Goal: Task Accomplishment & Management: Complete application form

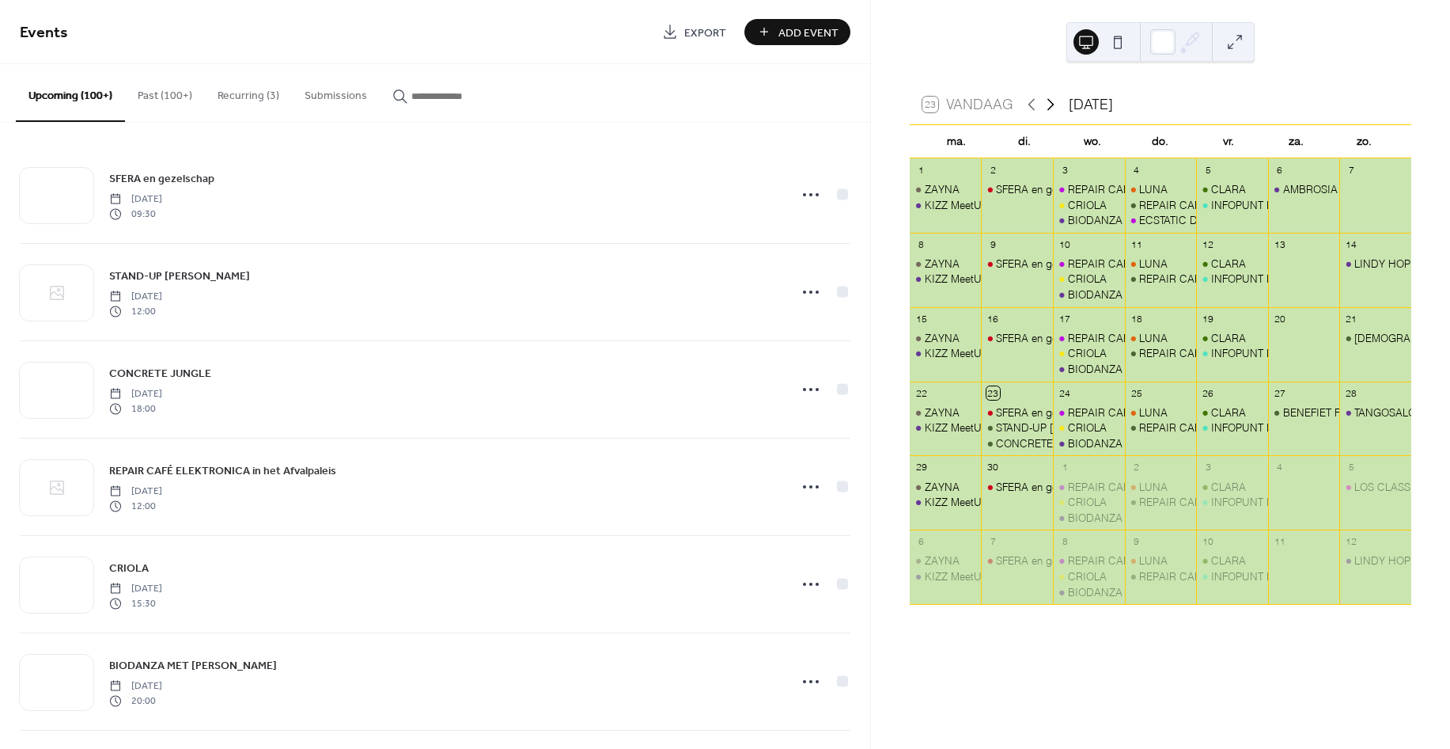
click at [1051, 104] on icon at bounding box center [1050, 104] width 19 height 19
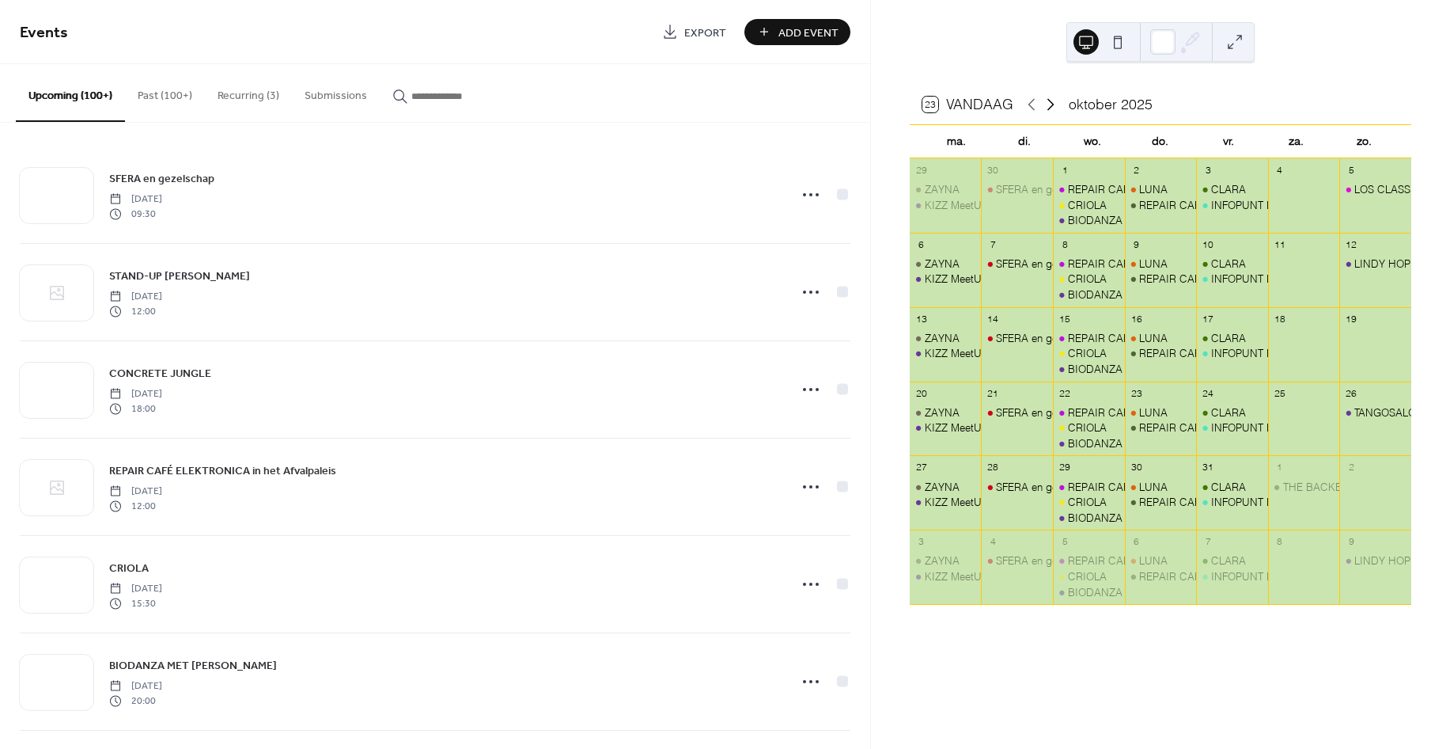
click at [1051, 104] on icon at bounding box center [1050, 104] width 19 height 19
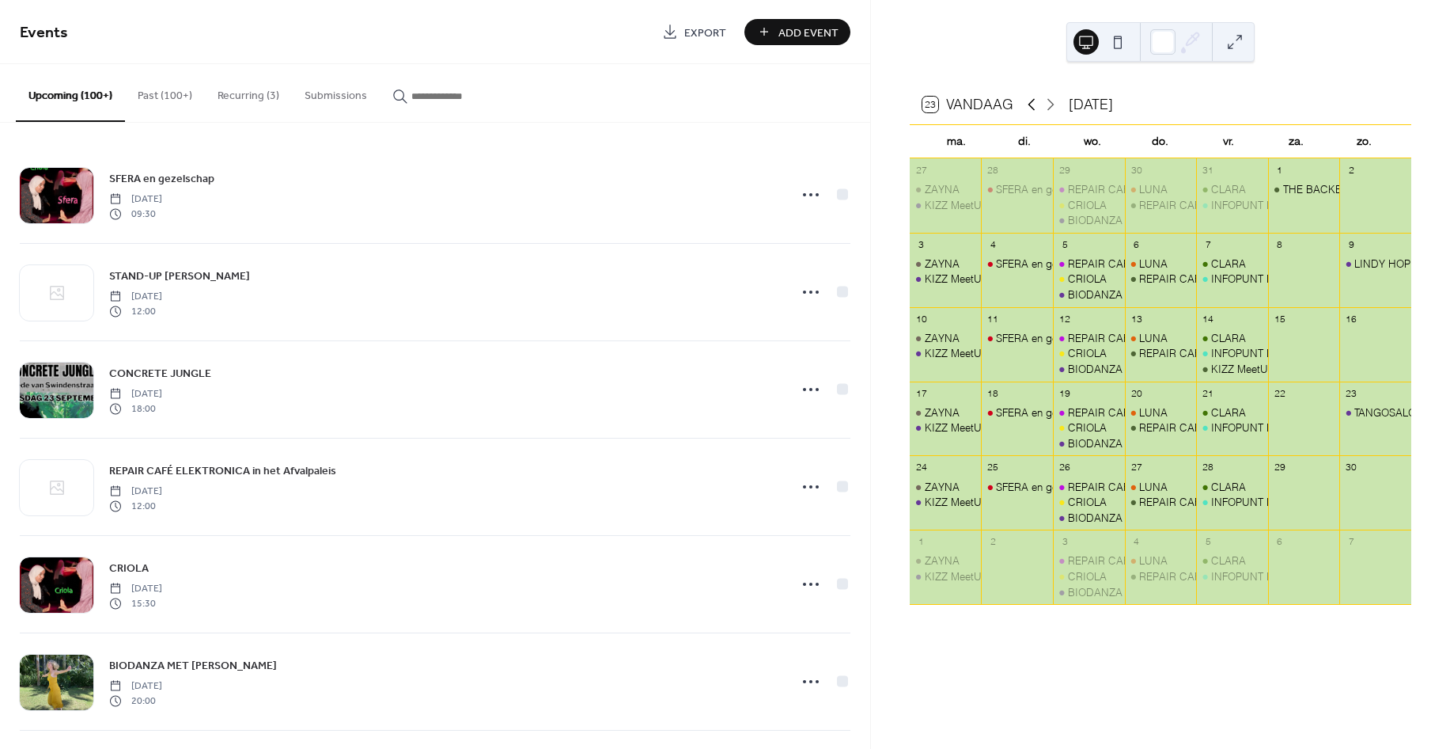
click at [1030, 99] on icon at bounding box center [1031, 104] width 19 height 19
click at [1048, 103] on icon at bounding box center [1050, 104] width 19 height 19
click at [1046, 104] on icon at bounding box center [1050, 104] width 19 height 19
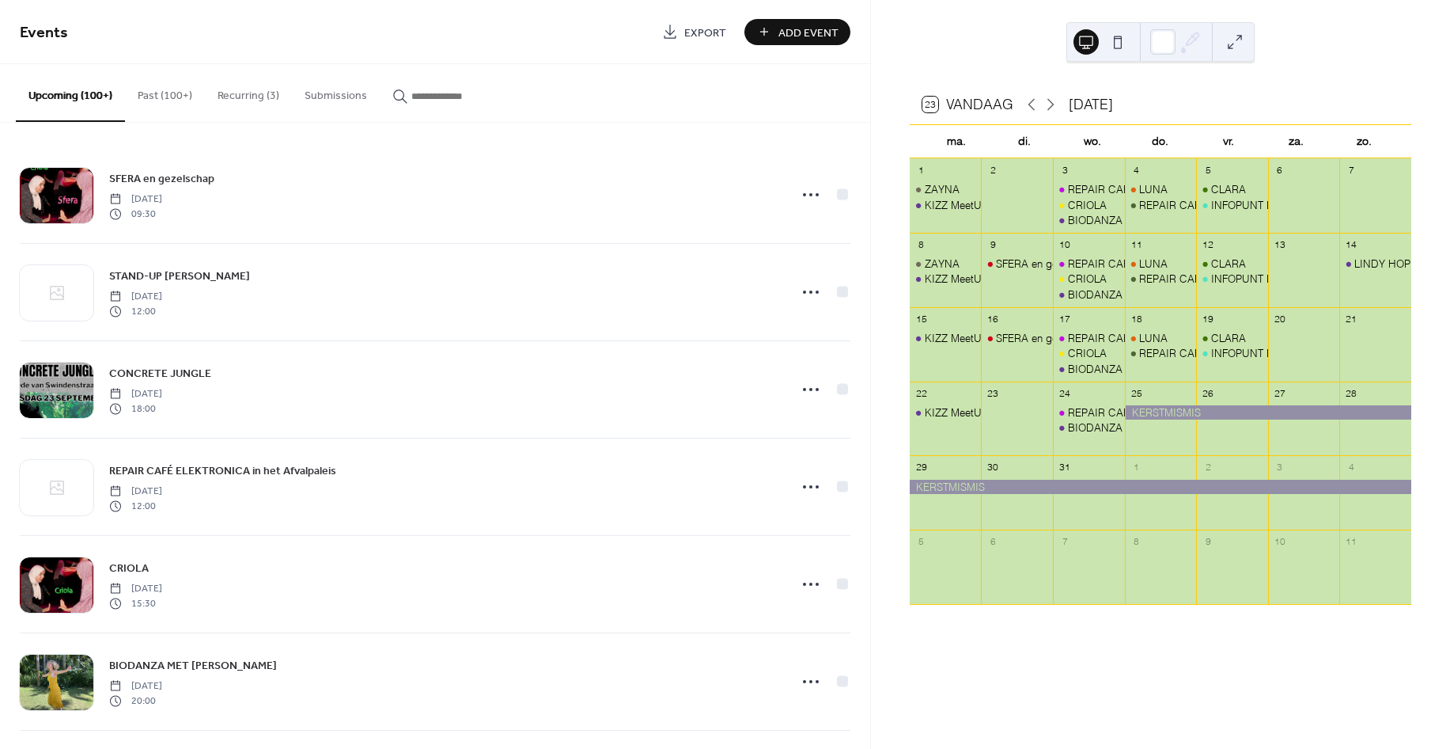
click at [1241, 445] on div at bounding box center [1232, 427] width 72 height 44
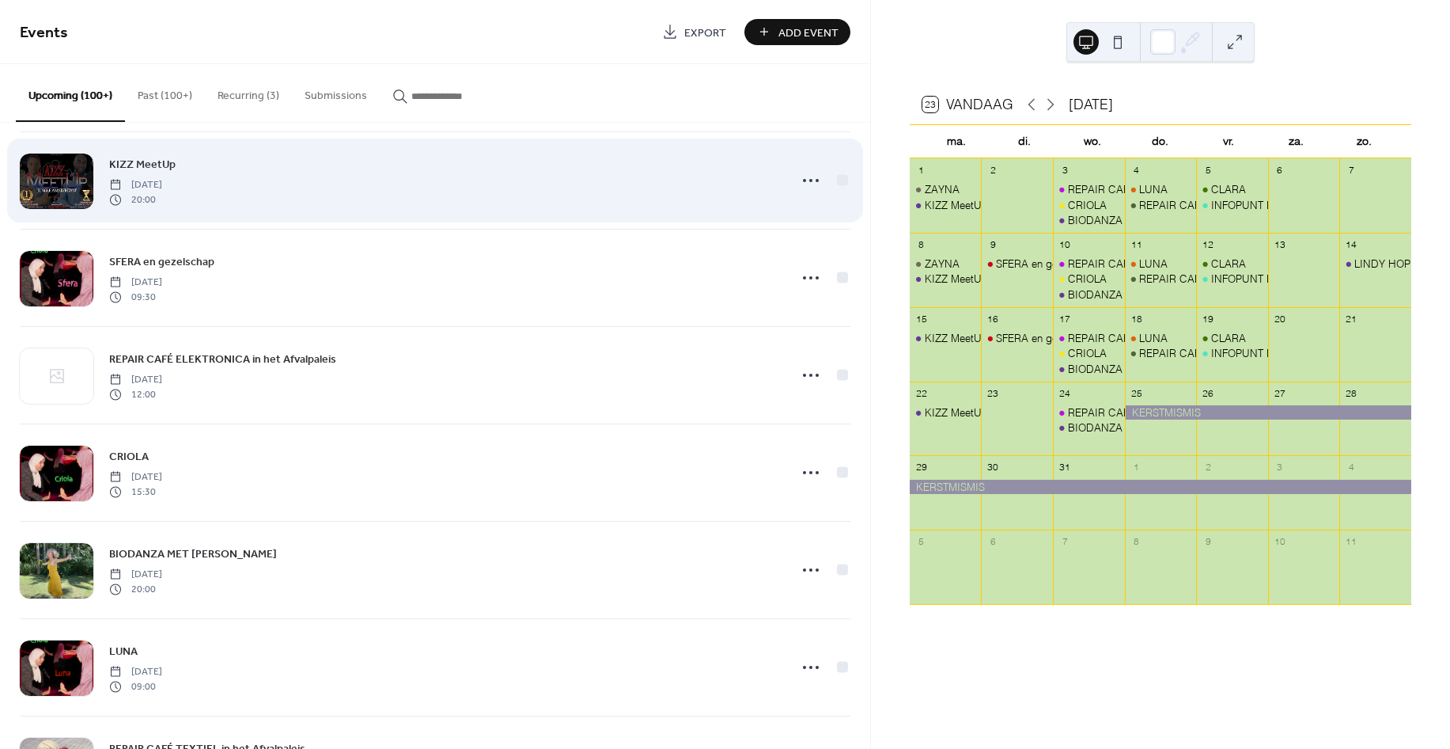
scroll to position [6559, 0]
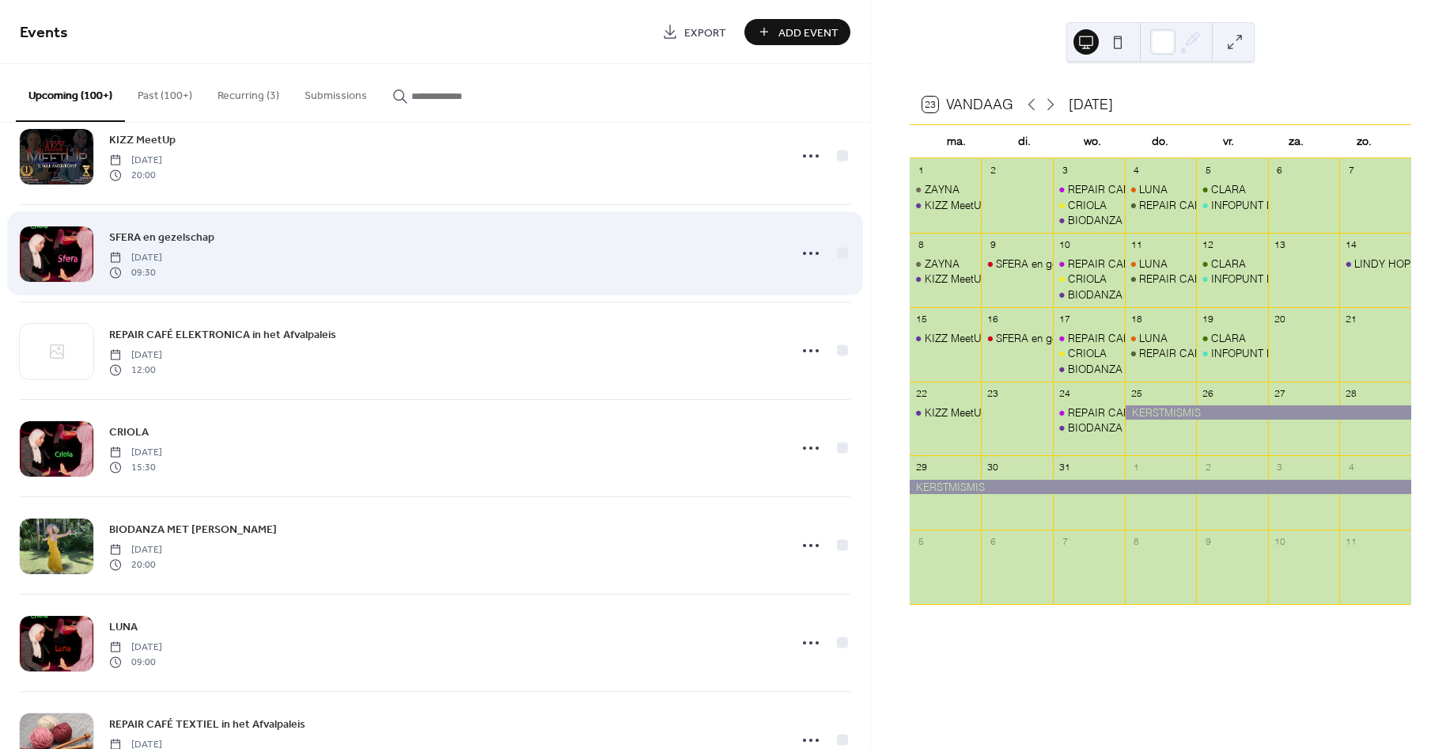
click at [473, 229] on div "SFERA en gezelschap [DATE] 09:30" at bounding box center [435, 253] width 831 height 97
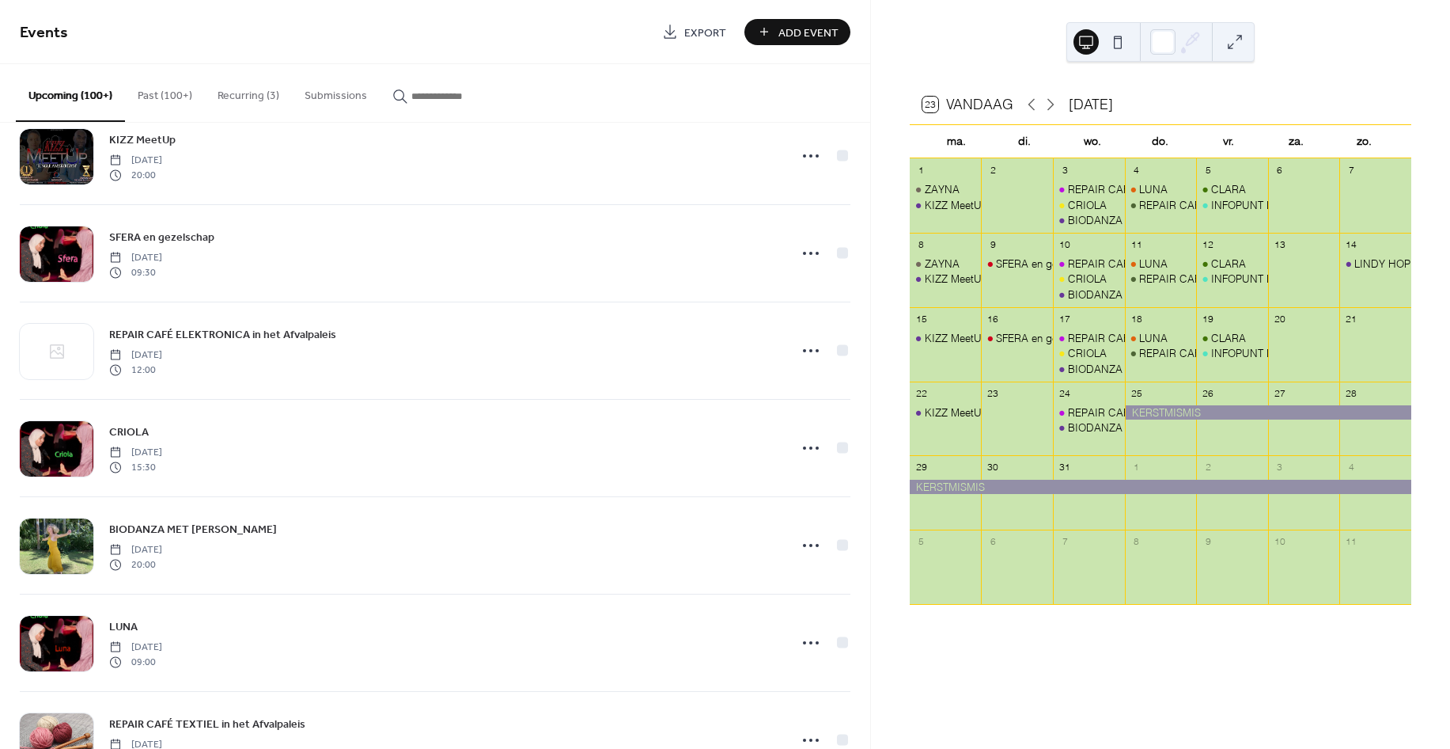
click at [411, 89] on input "button" at bounding box center [458, 96] width 95 height 17
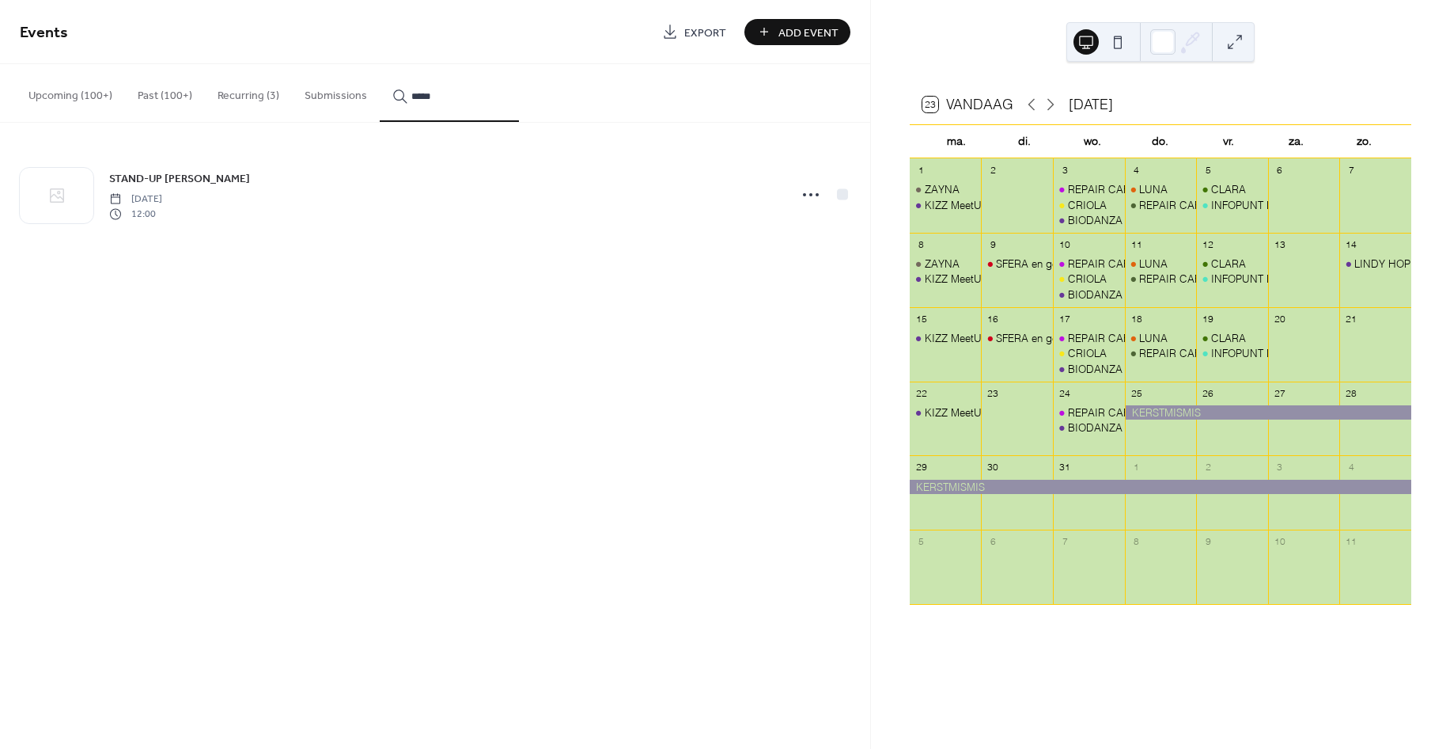
type input "*****"
click at [163, 172] on span "STAND-UP [PERSON_NAME]" at bounding box center [179, 179] width 141 height 17
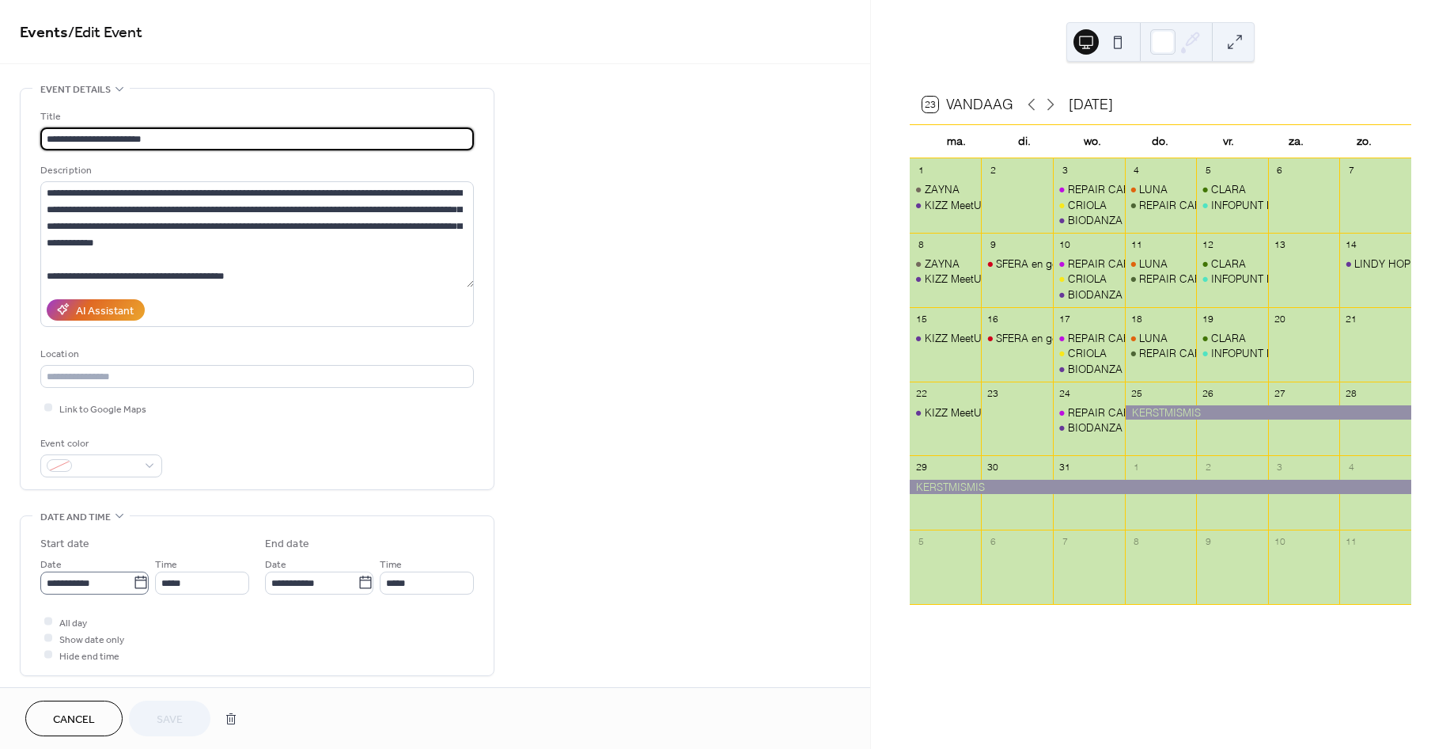
click at [135, 584] on icon at bounding box center [141, 582] width 16 height 16
click at [133, 584] on input "**********" at bounding box center [86, 582] width 93 height 23
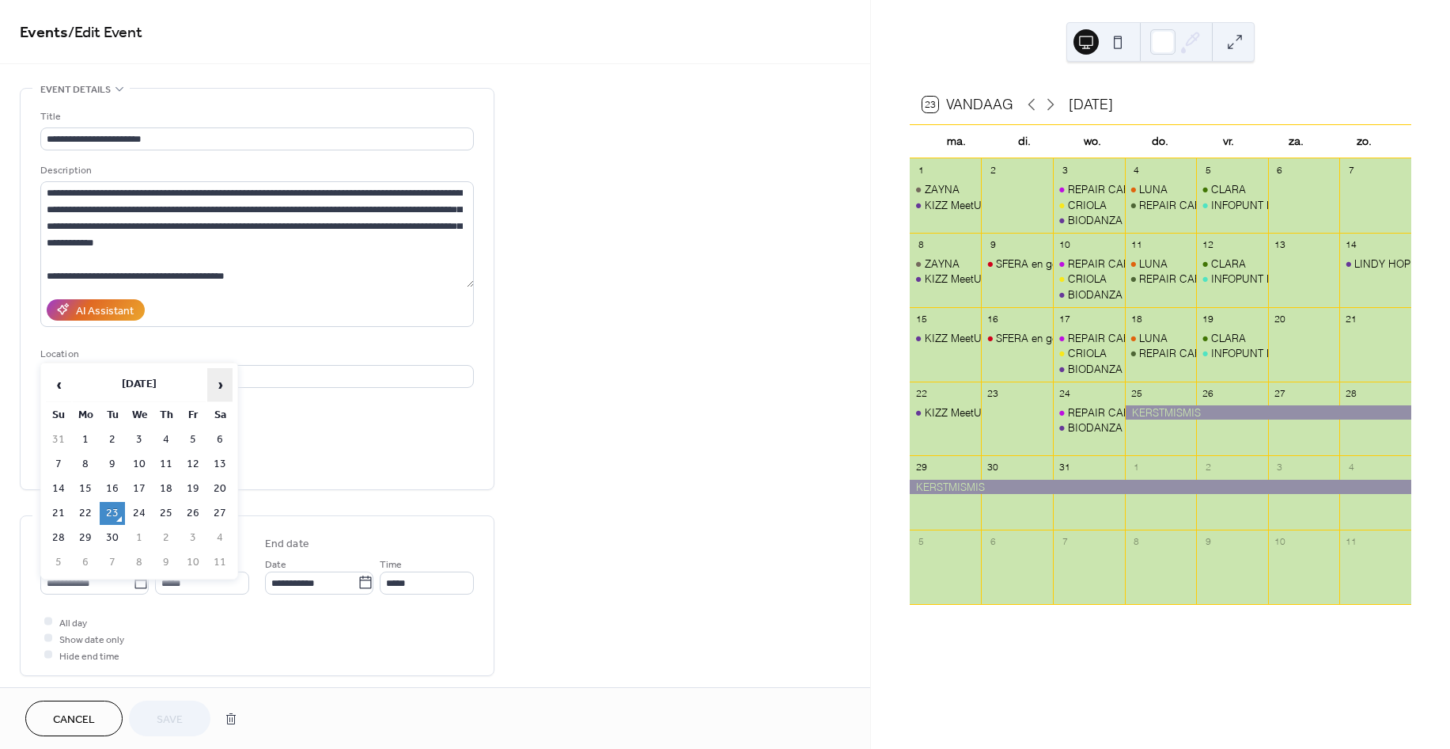
click at [215, 389] on span "›" at bounding box center [220, 385] width 24 height 32
click at [117, 460] on td "4" at bounding box center [112, 464] width 25 height 23
type input "**********"
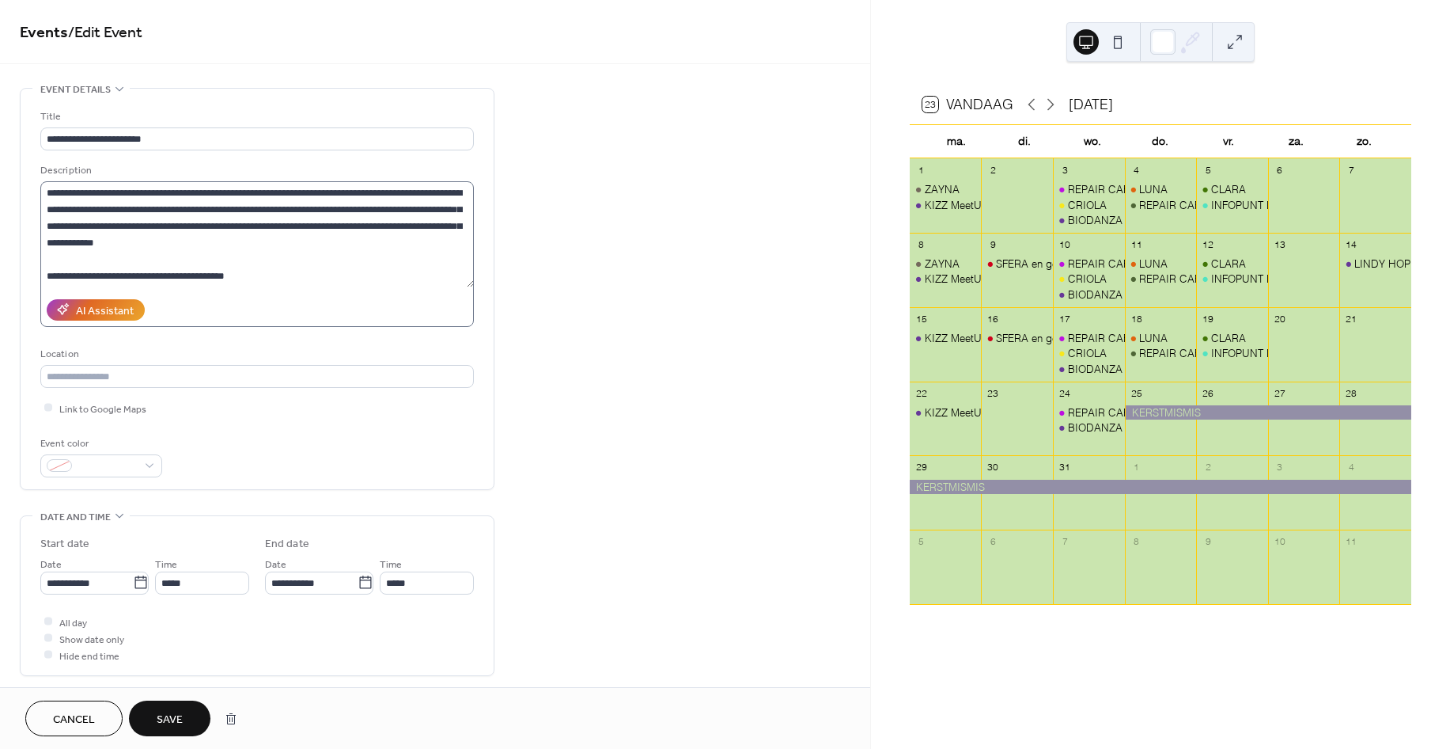
scroll to position [32, 0]
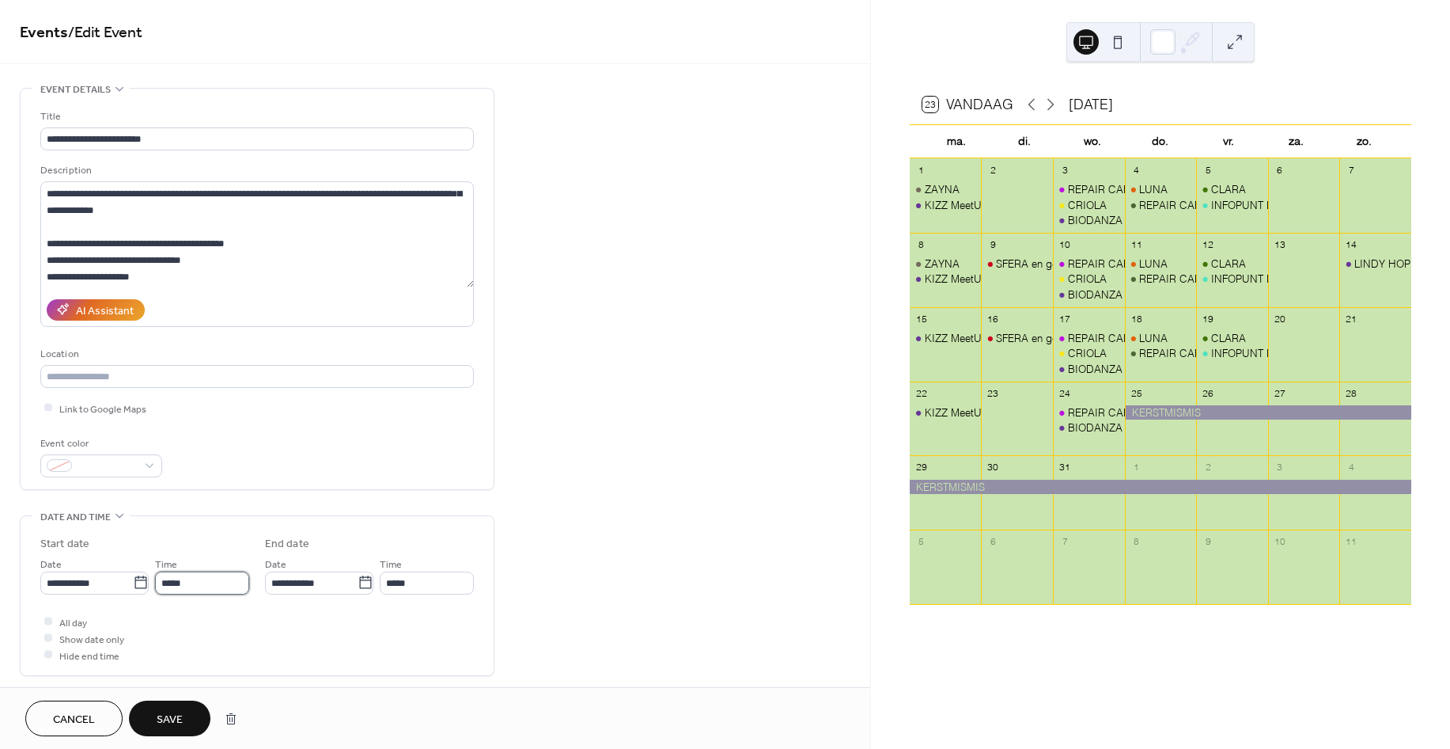
click at [178, 579] on input "*****" at bounding box center [202, 582] width 94 height 23
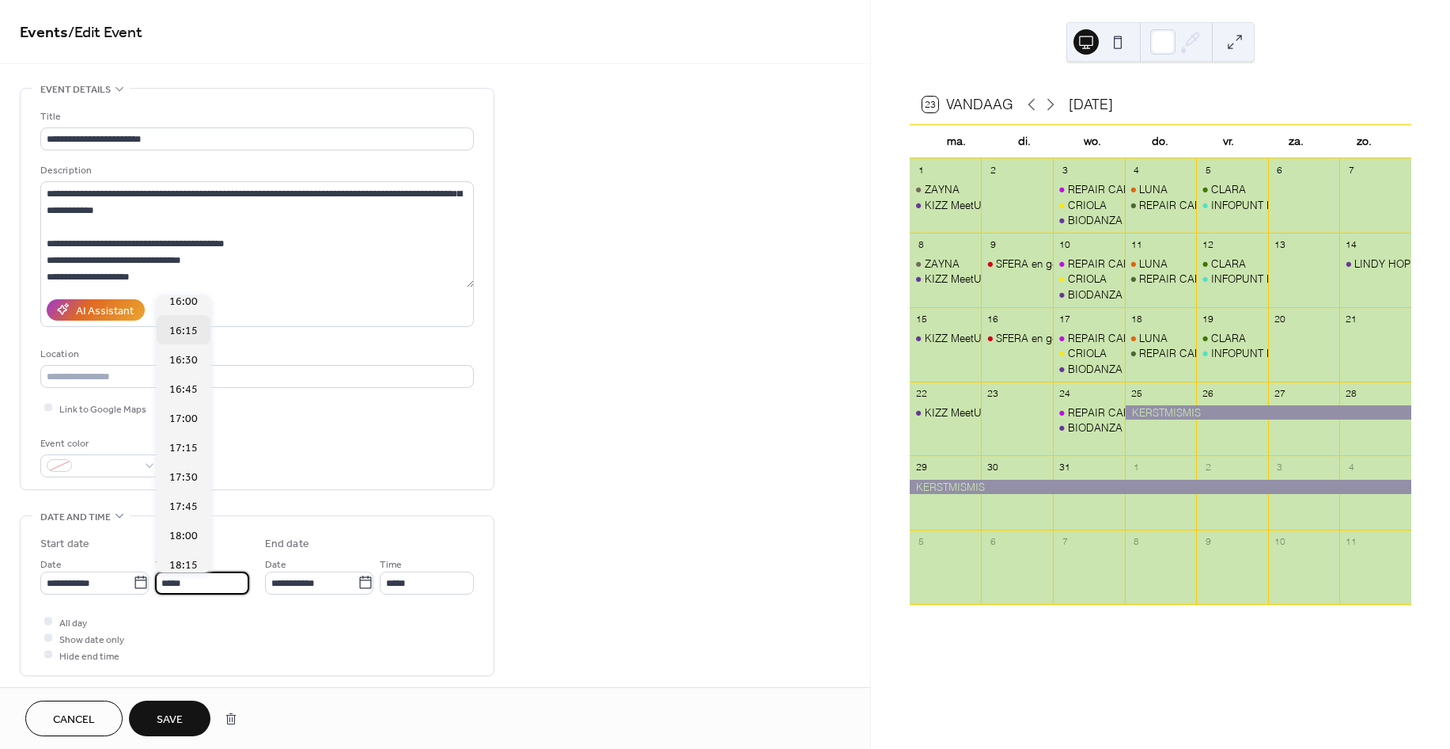
scroll to position [1932, 0]
click at [181, 481] on span "18:00" at bounding box center [183, 486] width 28 height 17
type input "*****"
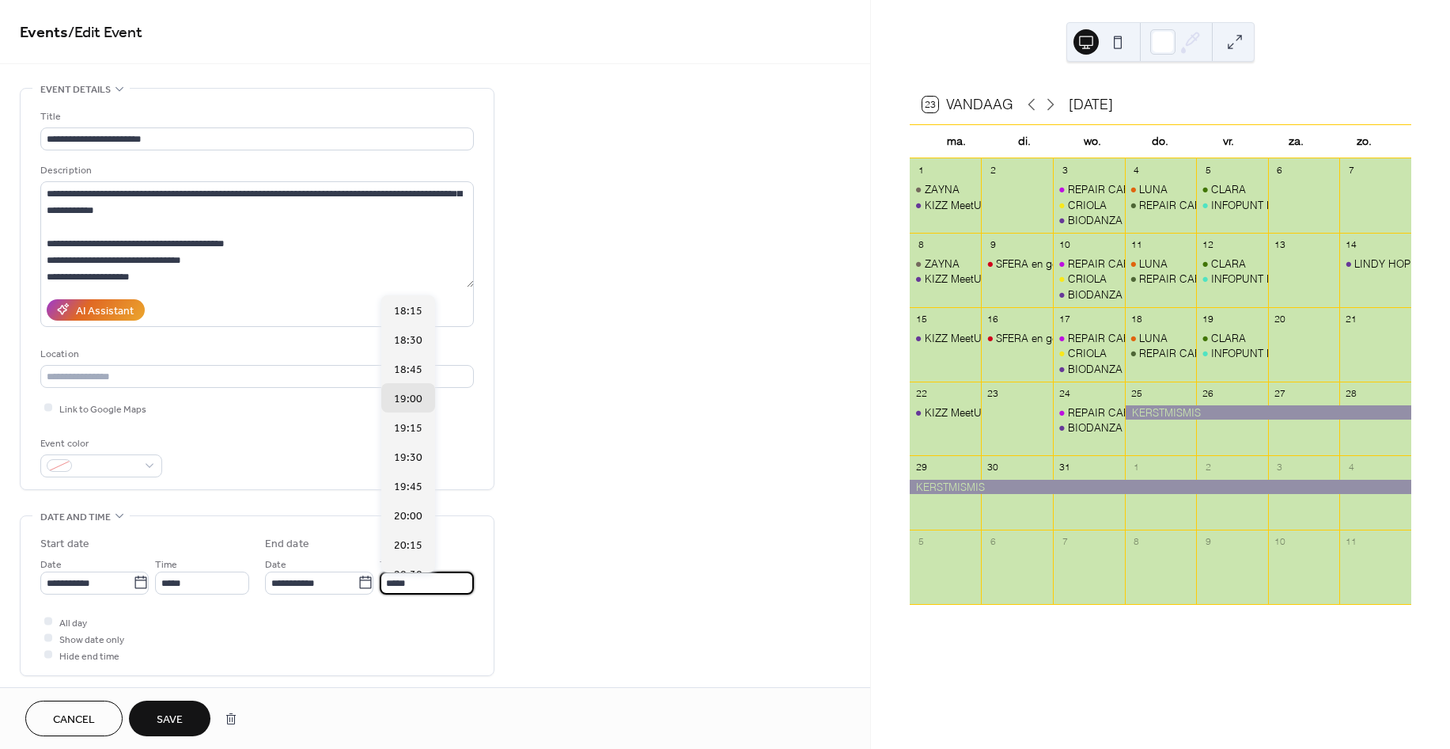
click at [423, 579] on input "*****" at bounding box center [427, 582] width 94 height 23
click at [418, 543] on span "23:00" at bounding box center [408, 551] width 28 height 17
type input "*****"
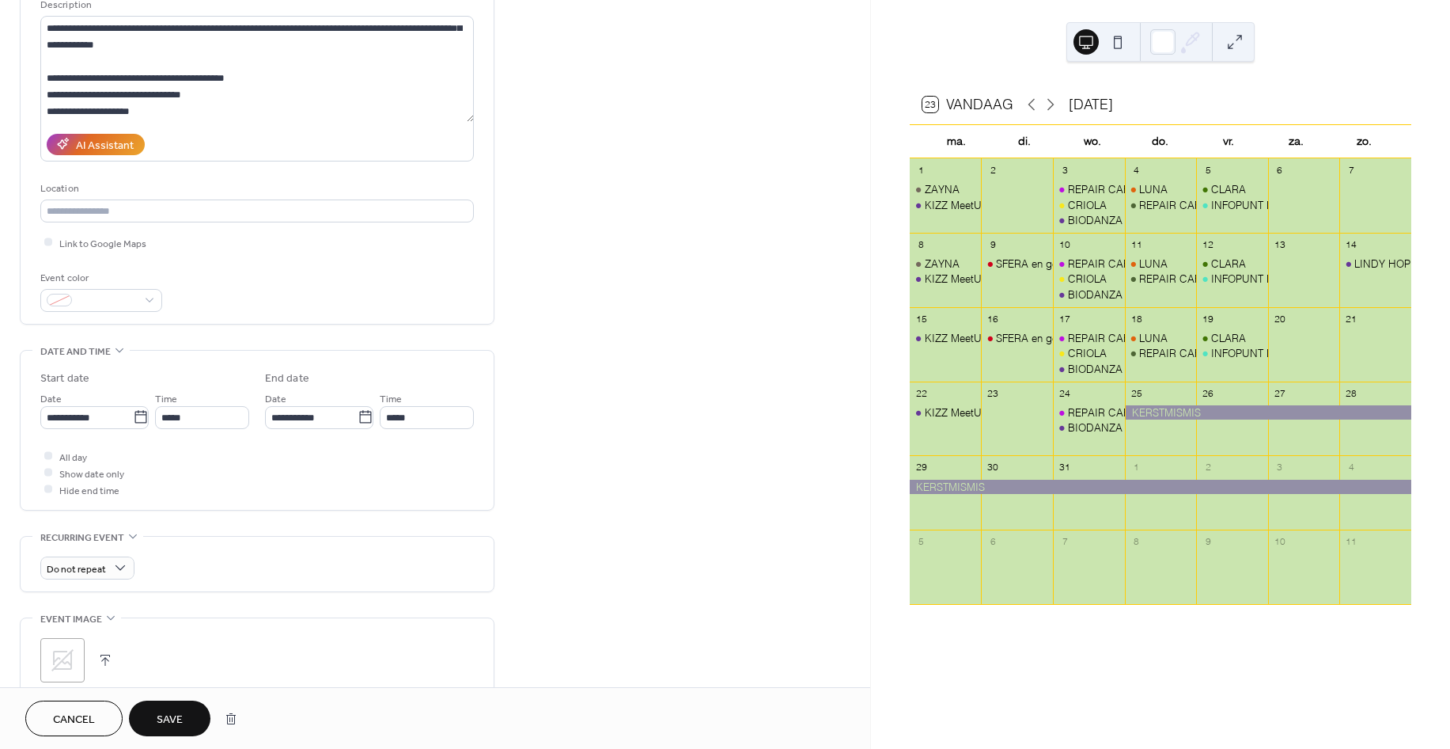
scroll to position [210, 0]
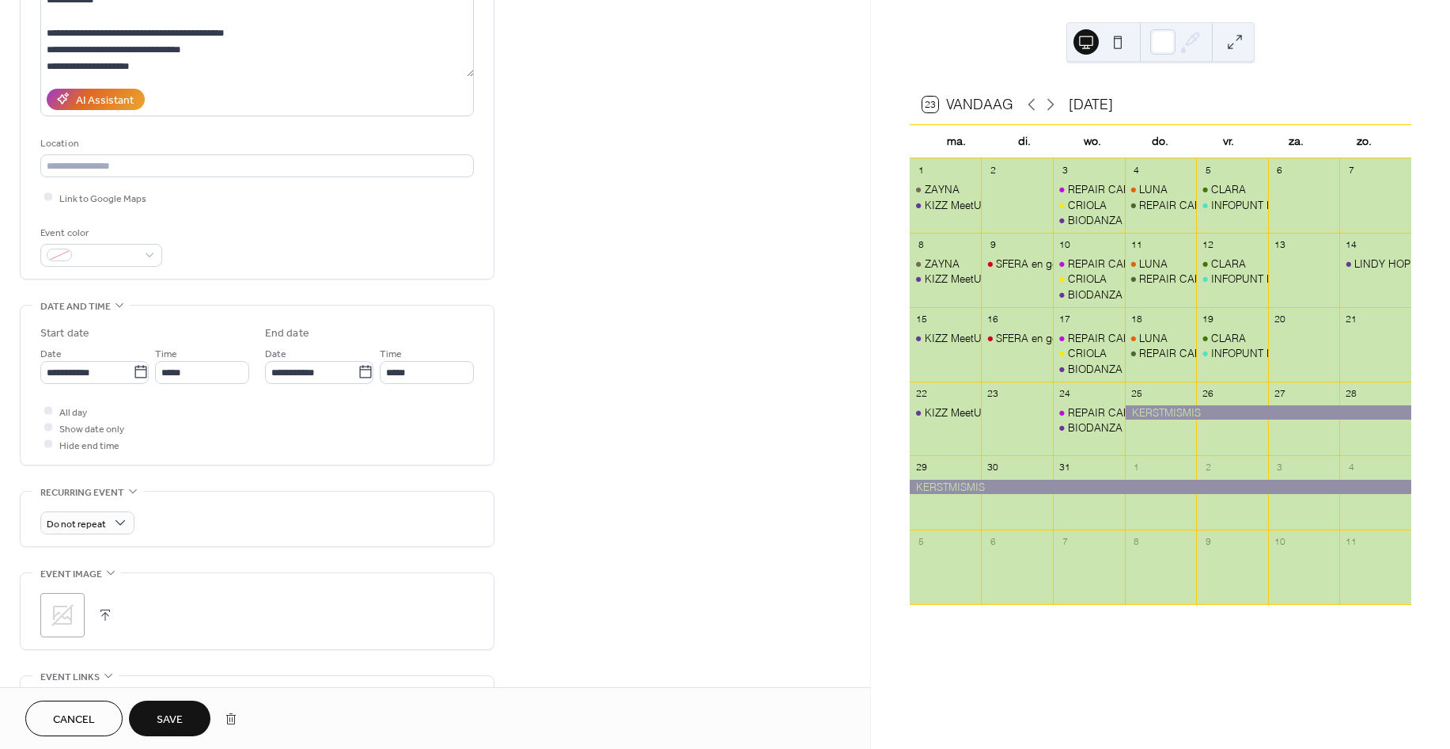
click at [63, 610] on icon at bounding box center [62, 614] width 25 height 25
click at [180, 718] on span "Save" at bounding box center [170, 719] width 26 height 17
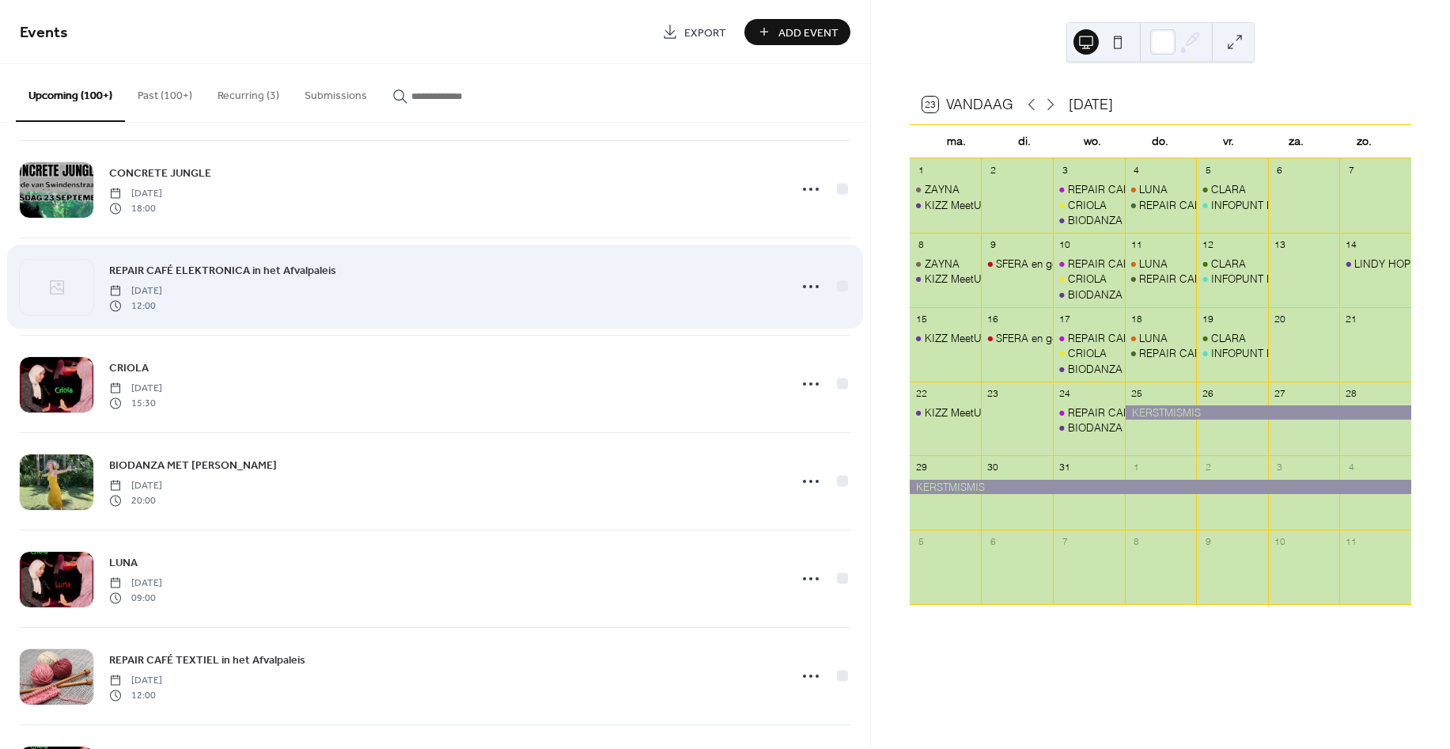
scroll to position [105, 0]
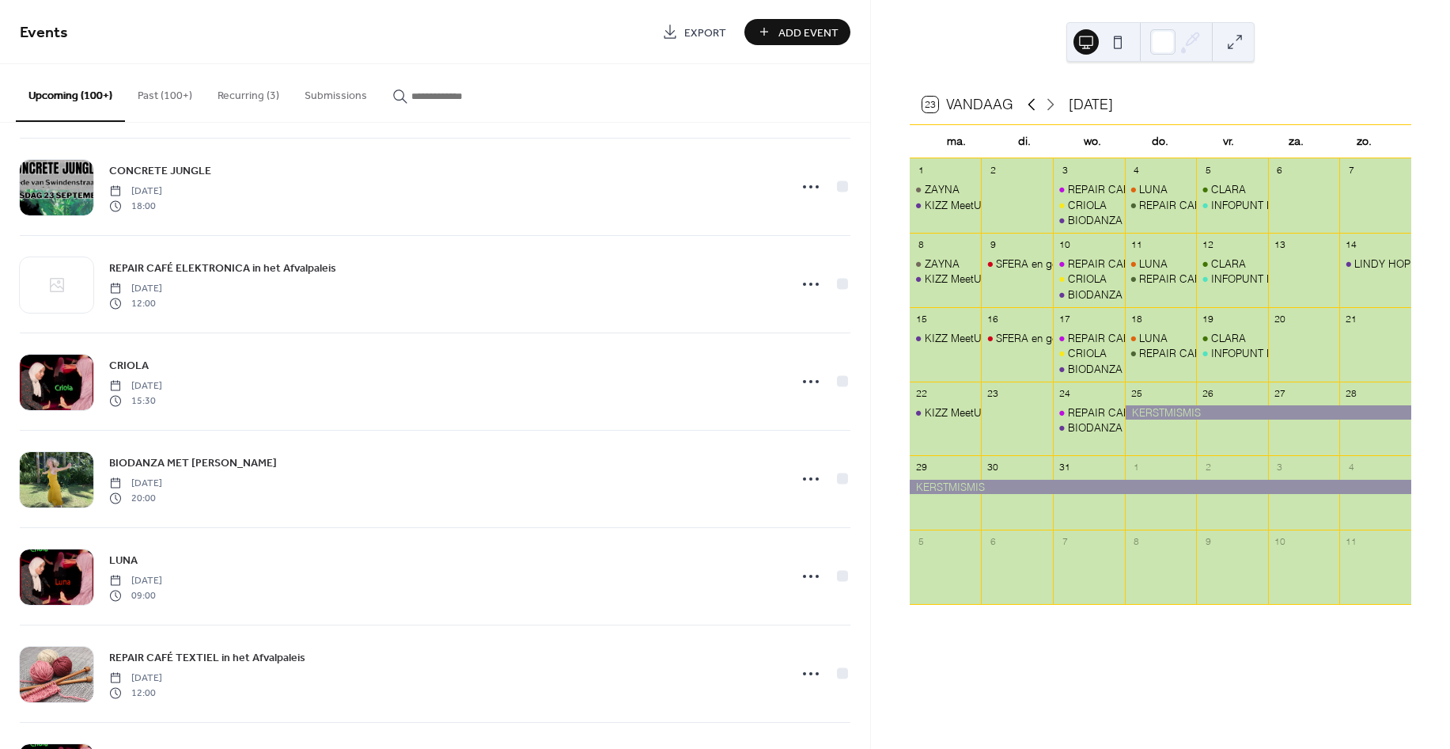
click at [1029, 100] on icon at bounding box center [1031, 104] width 19 height 19
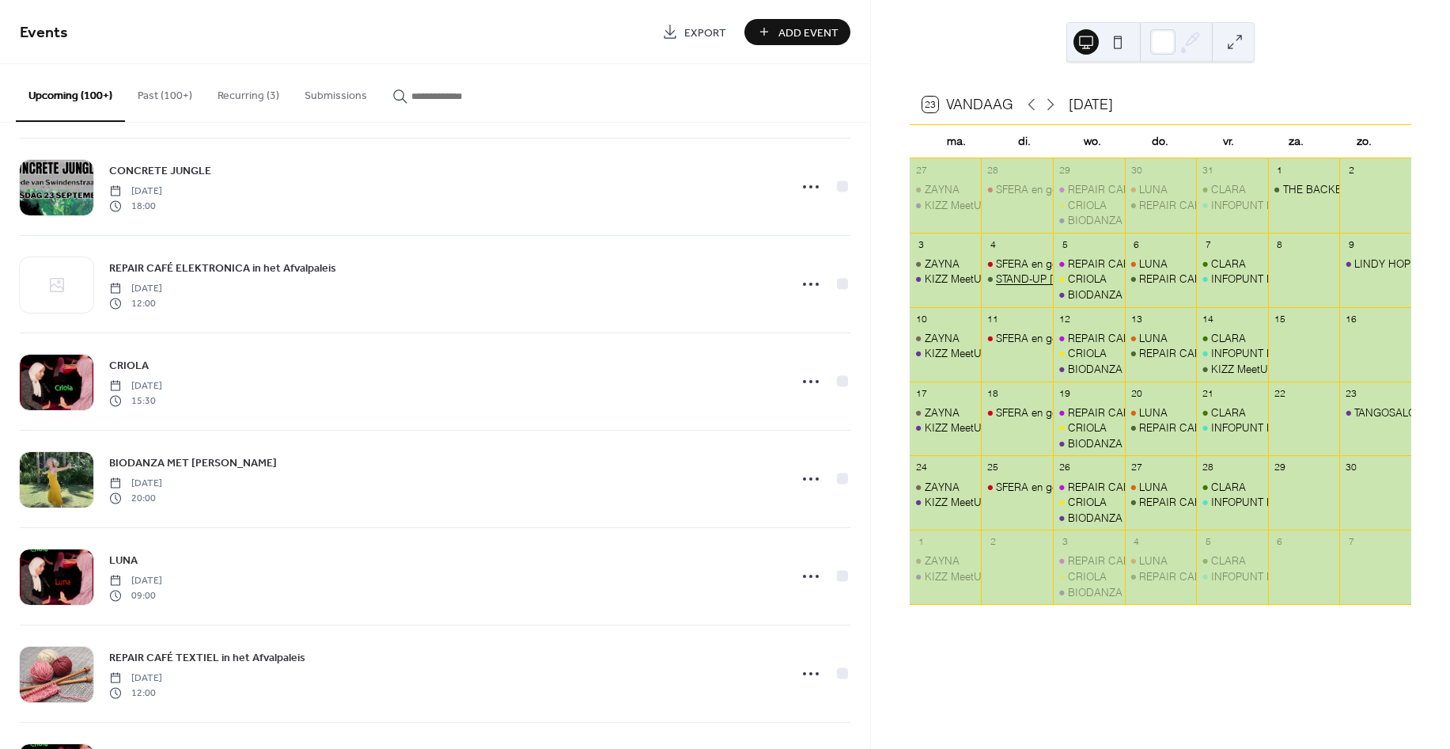
click at [1047, 275] on div "STAND-UP [PERSON_NAME]" at bounding box center [1065, 278] width 138 height 14
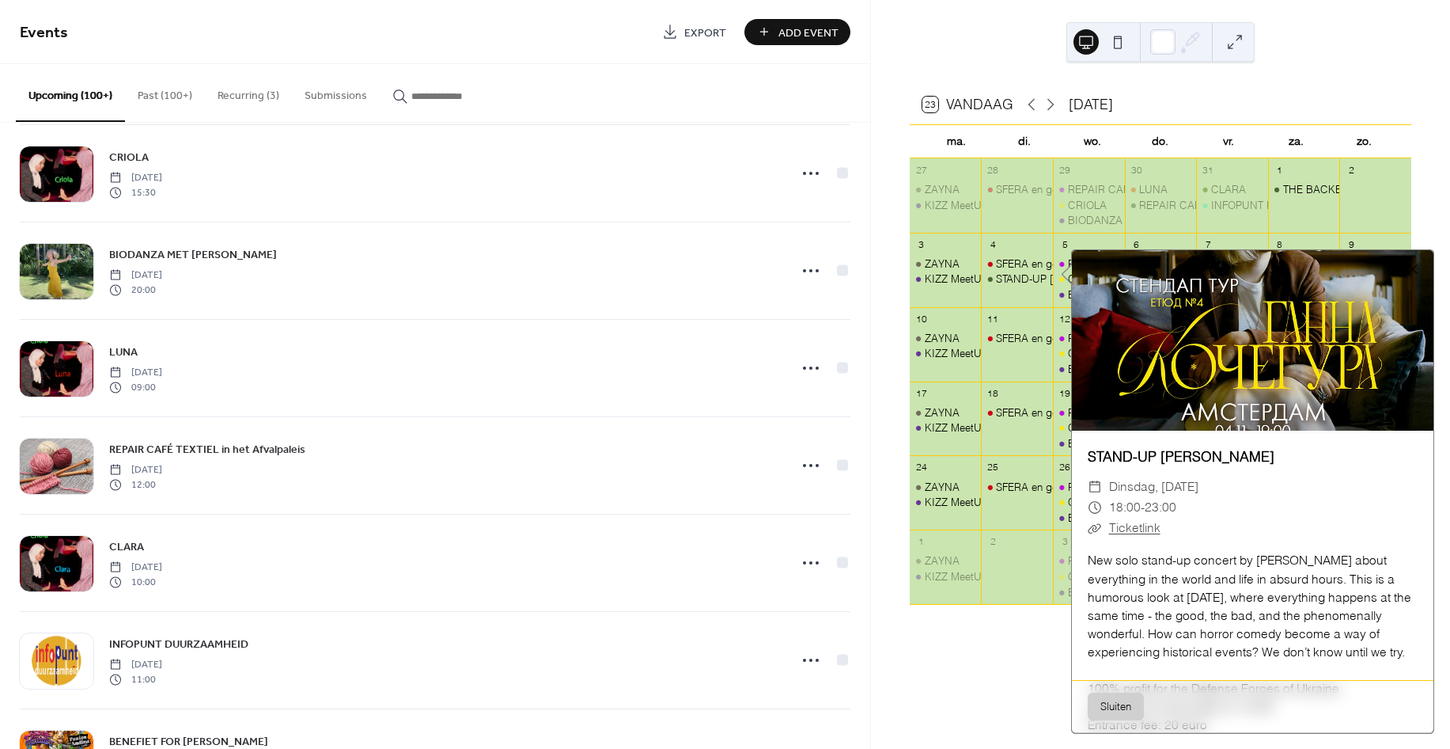
scroll to position [316, 0]
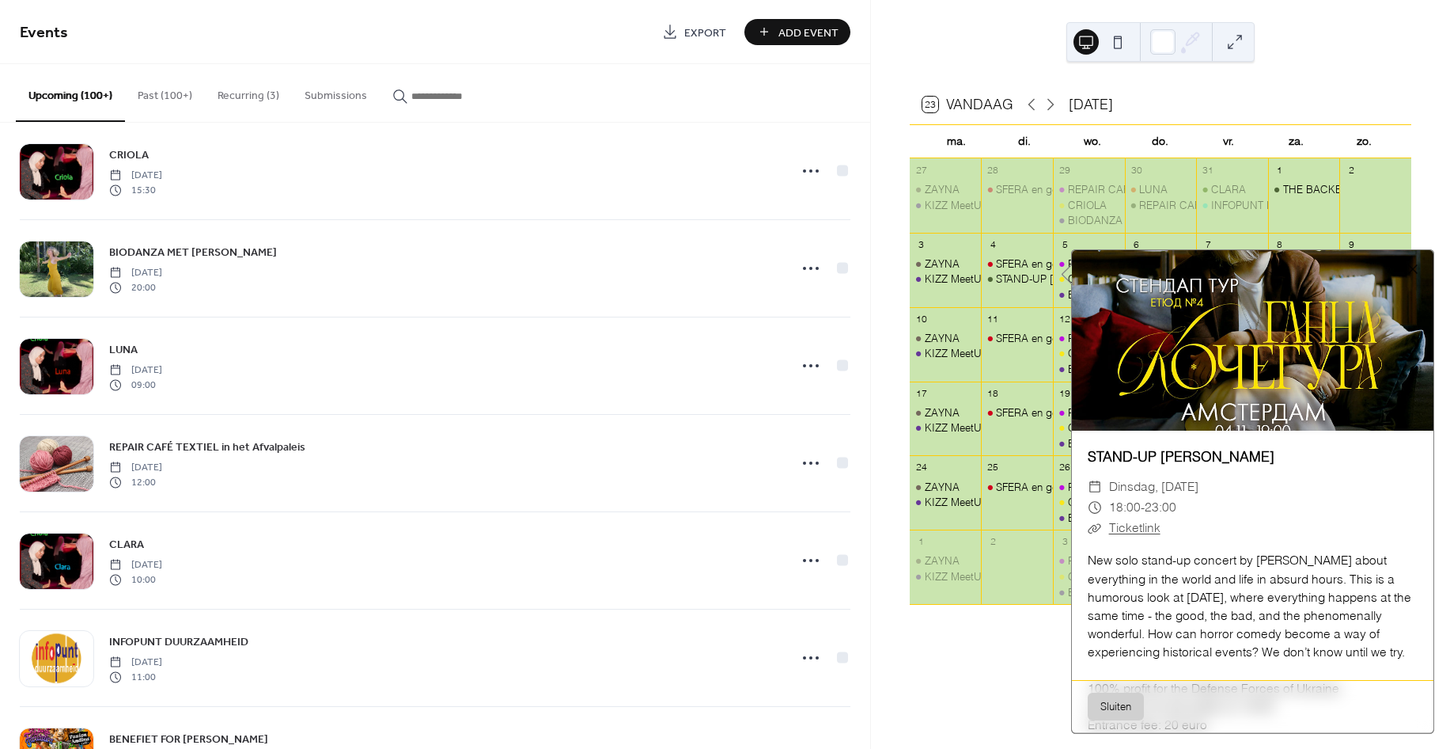
click at [1363, 329] on div at bounding box center [1253, 340] width 362 height 180
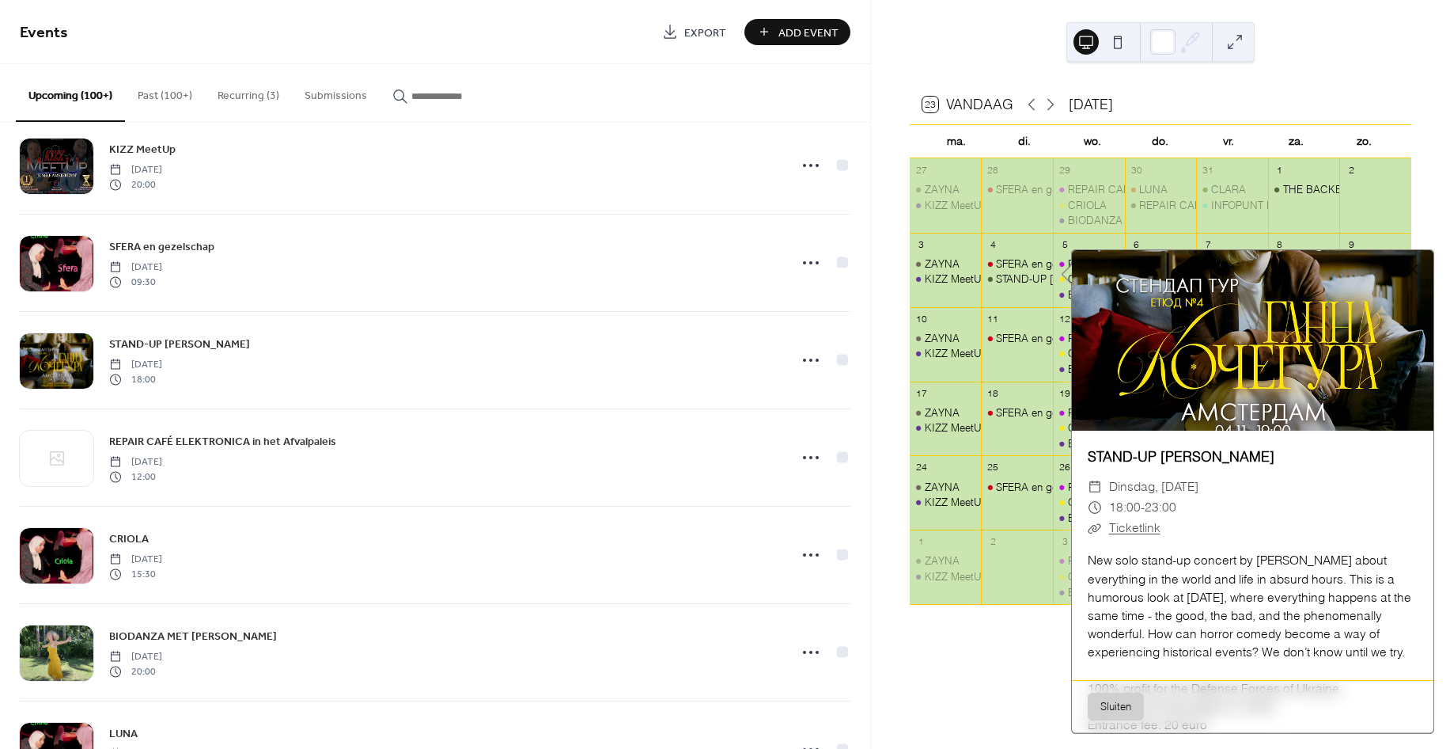
scroll to position [6454, 0]
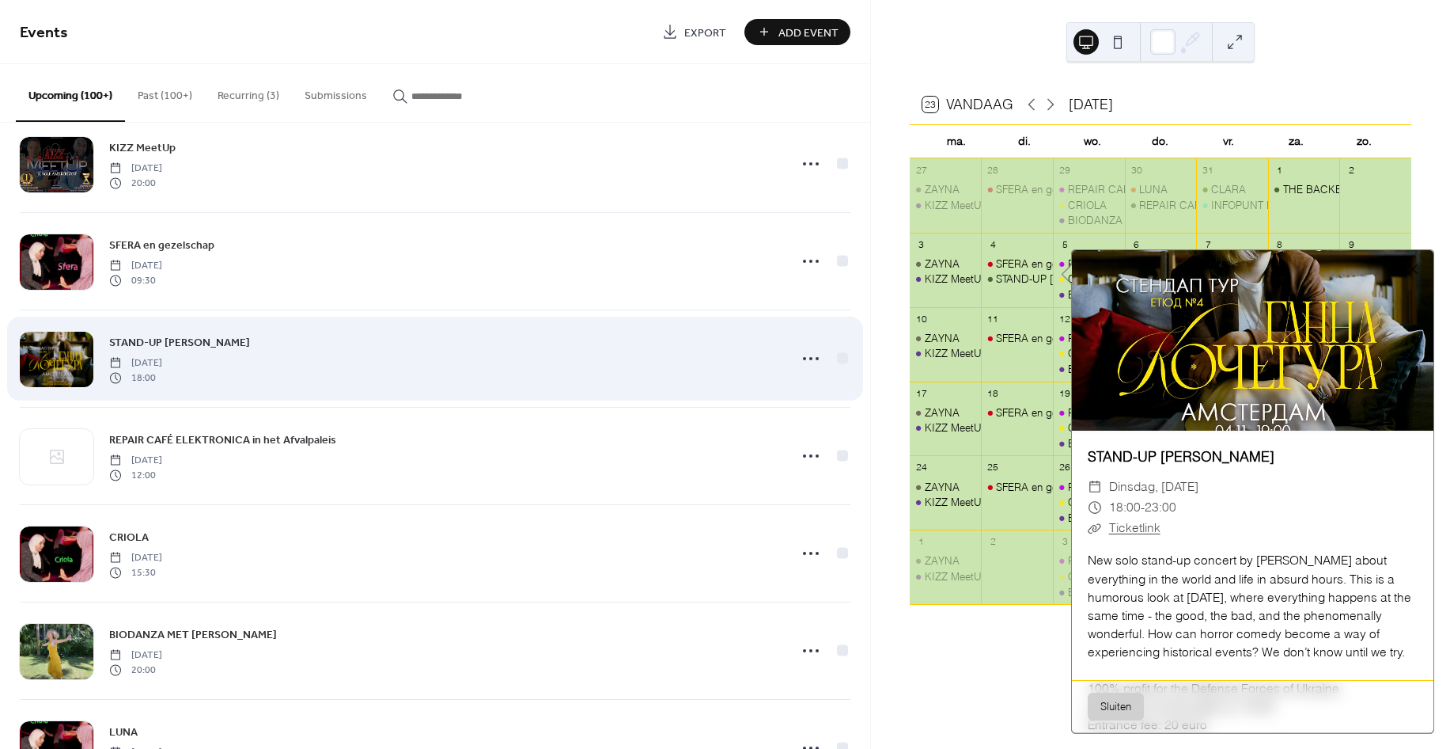
click at [61, 365] on div at bounding box center [57, 359] width 74 height 55
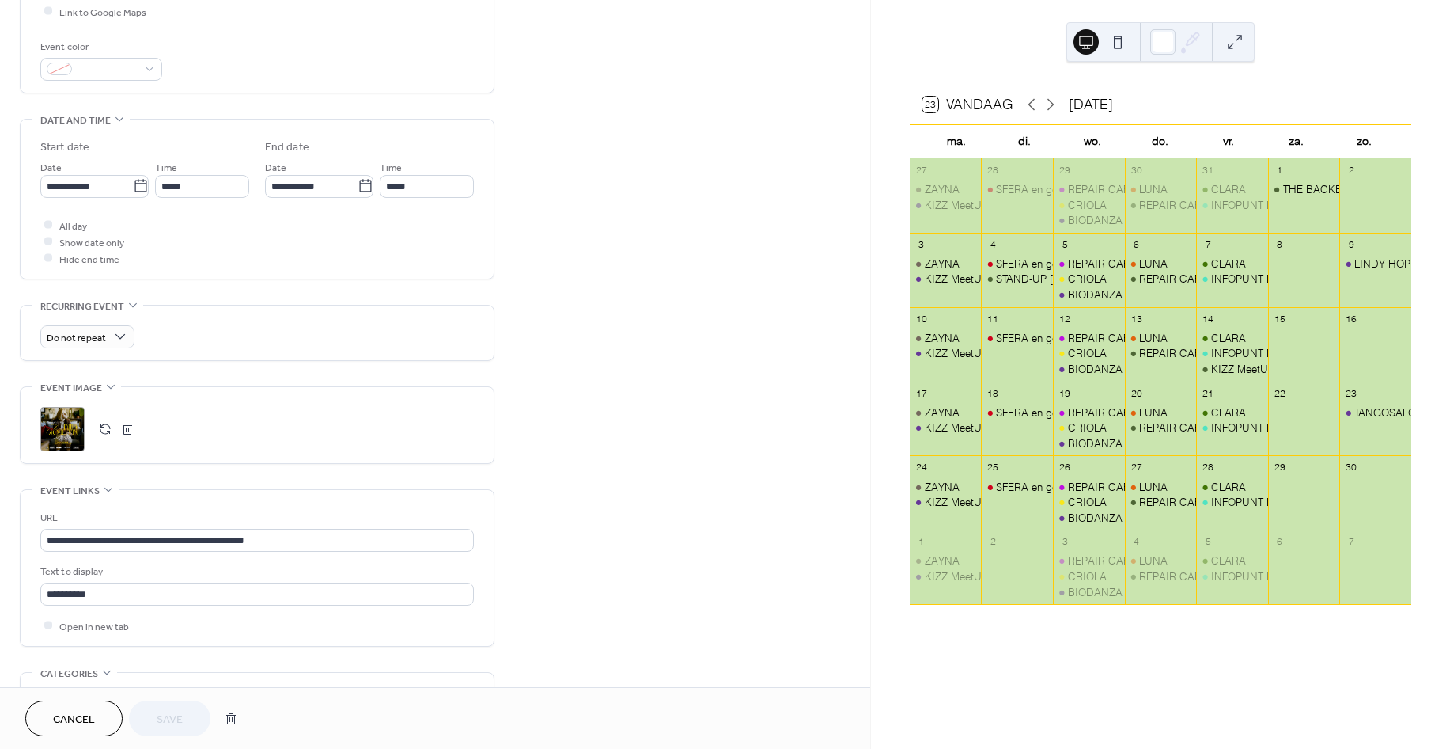
scroll to position [559, 0]
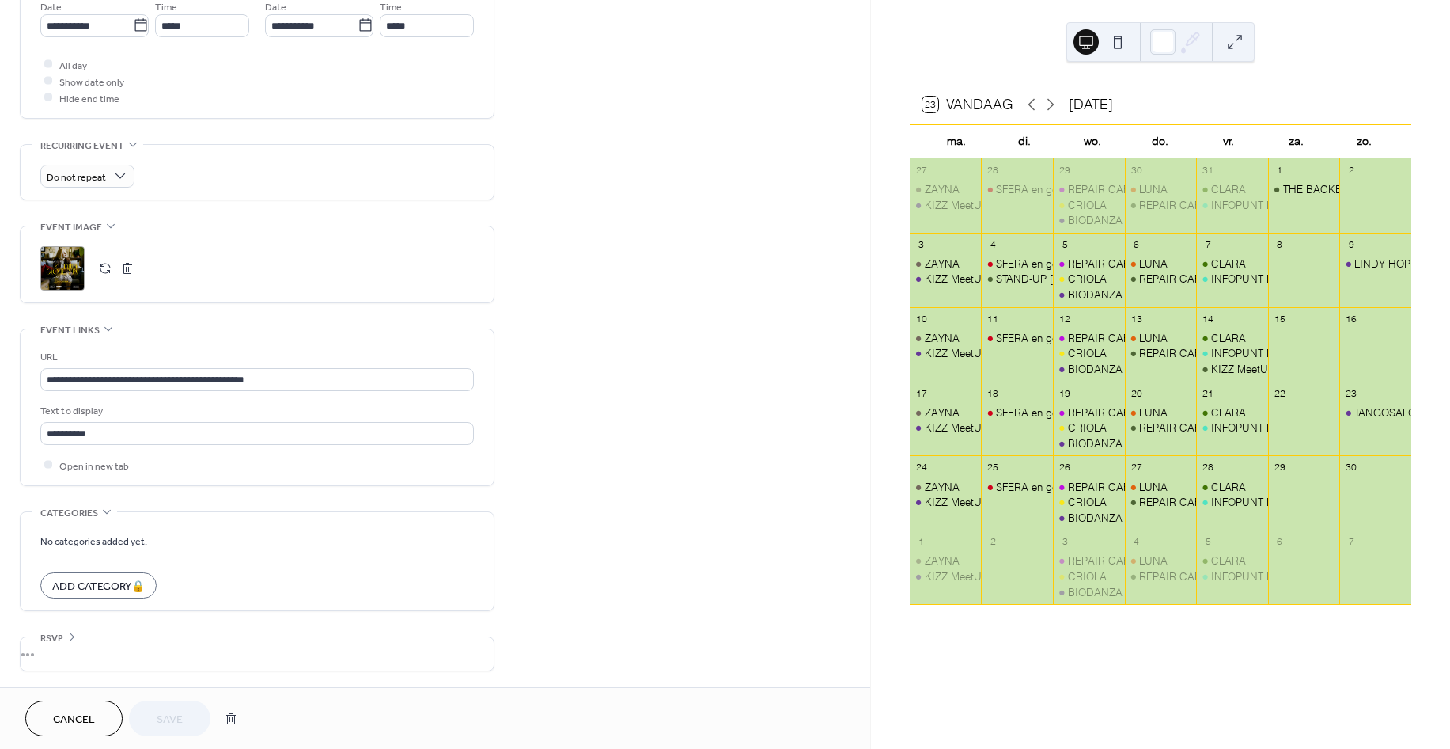
click at [45, 262] on div ";" at bounding box center [62, 268] width 44 height 44
click at [1048, 270] on div "SFERA en gezelschap" at bounding box center [1048, 263] width 104 height 14
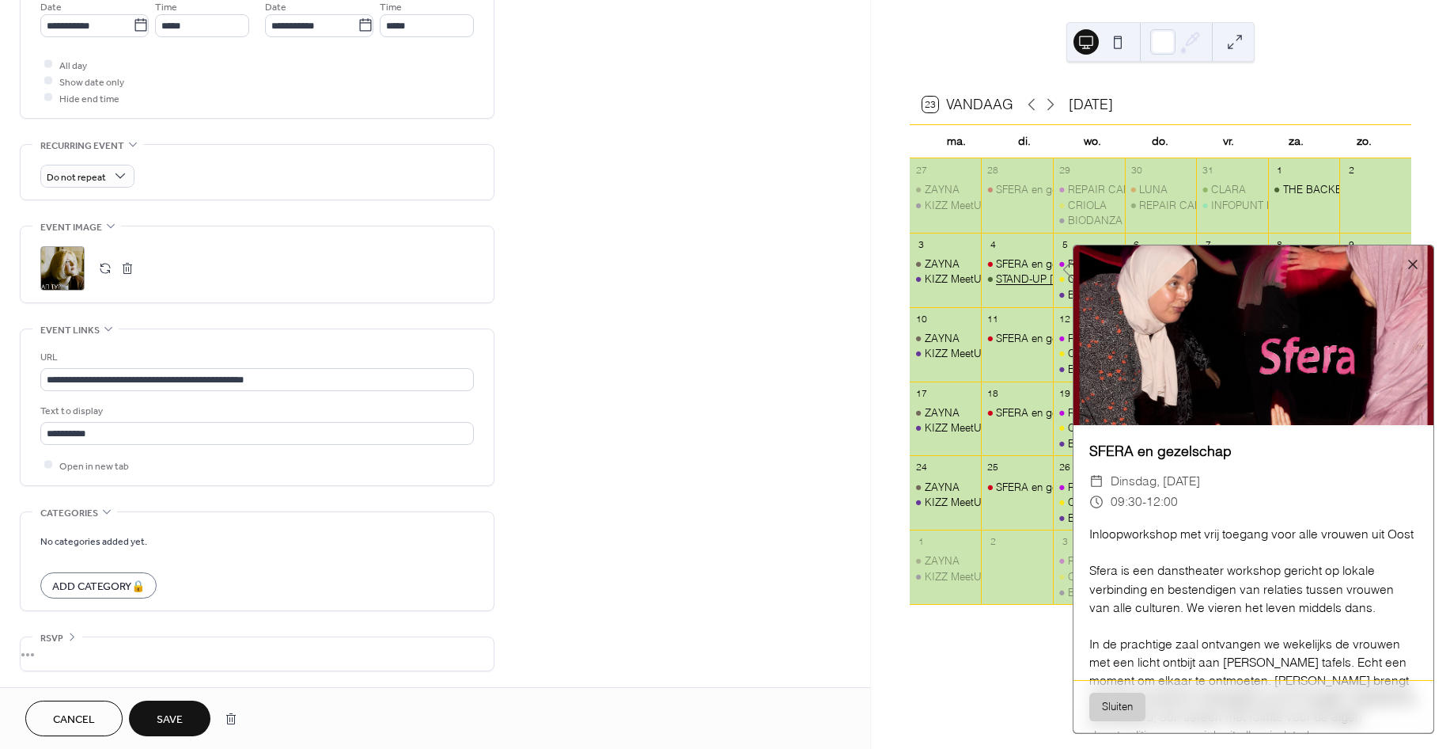
click at [1031, 275] on div "STAND-UP [PERSON_NAME]" at bounding box center [1065, 278] width 138 height 14
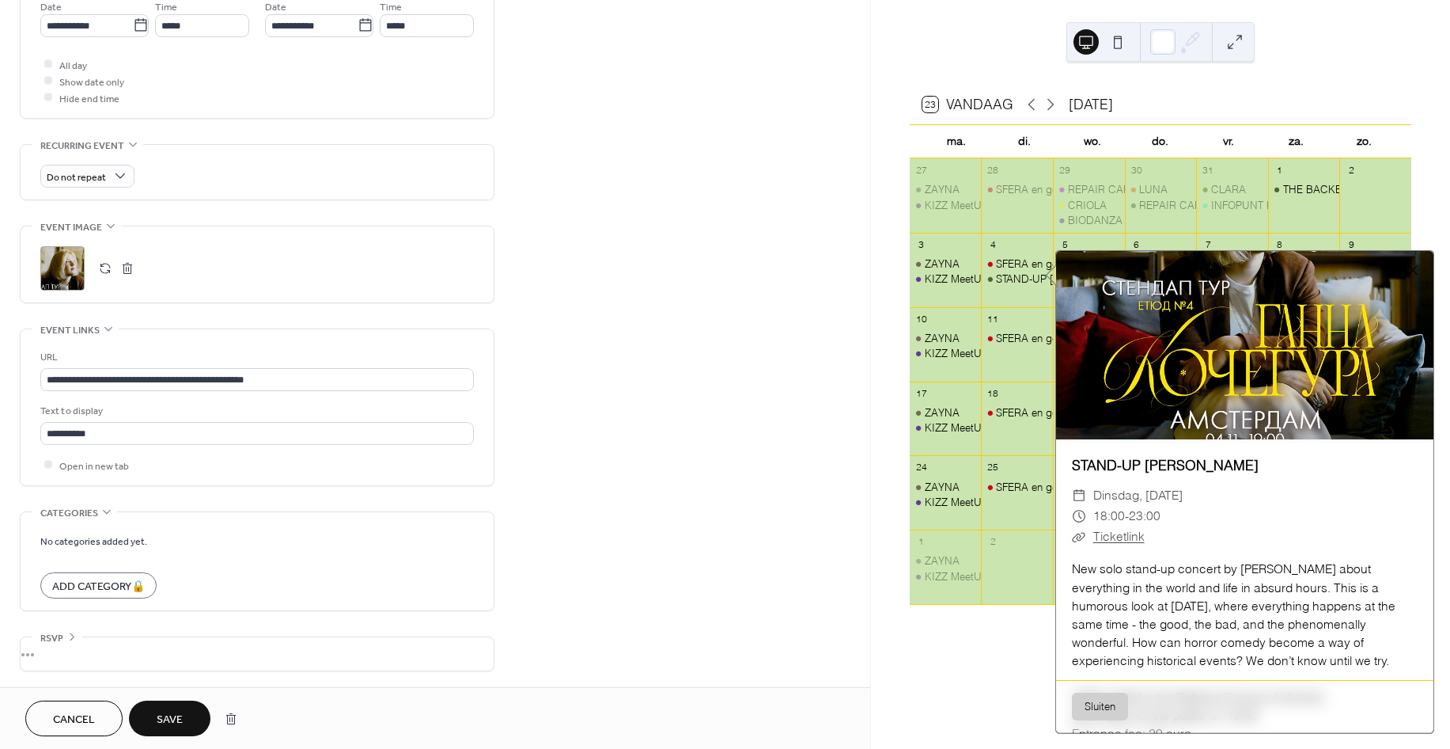
click at [156, 714] on button "Save" at bounding box center [169, 718] width 81 height 36
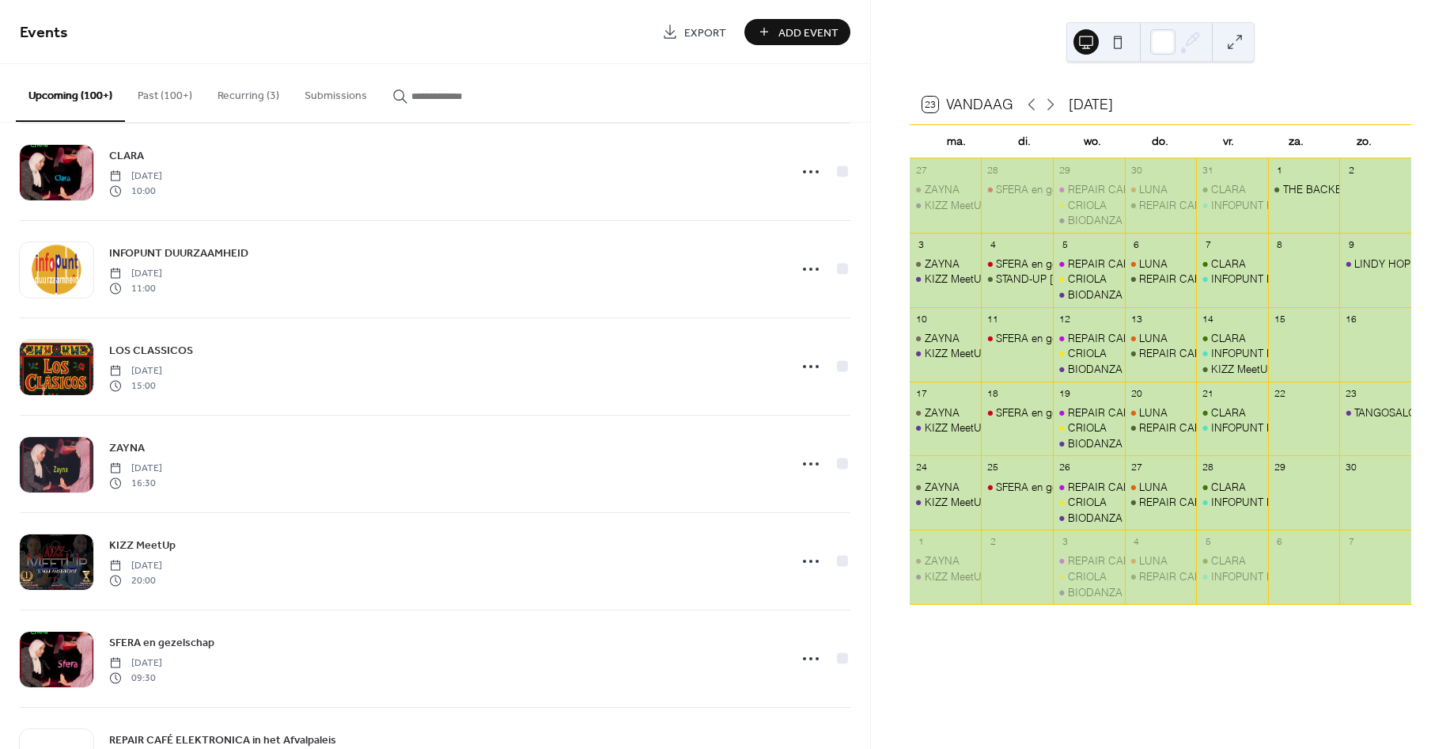
scroll to position [2344, 0]
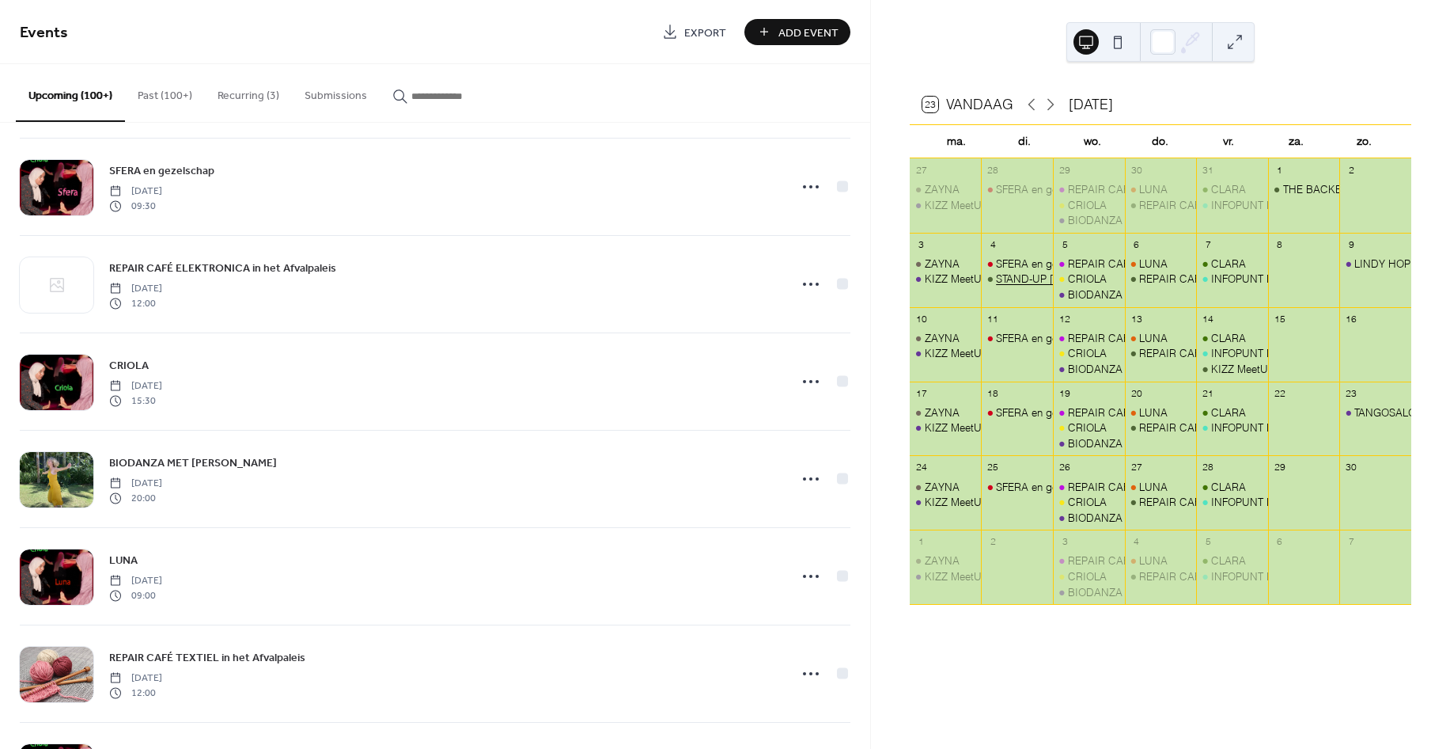
click at [1033, 278] on div "STAND-UP [PERSON_NAME]" at bounding box center [1065, 278] width 138 height 14
